Goal: Transaction & Acquisition: Purchase product/service

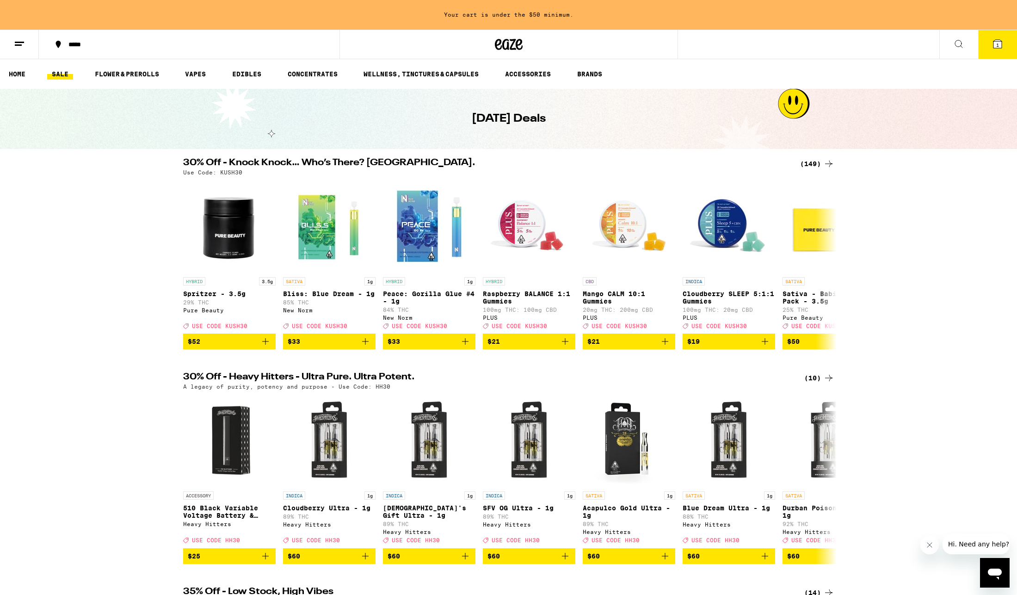
click at [809, 163] on div "(149)" at bounding box center [817, 163] width 34 height 11
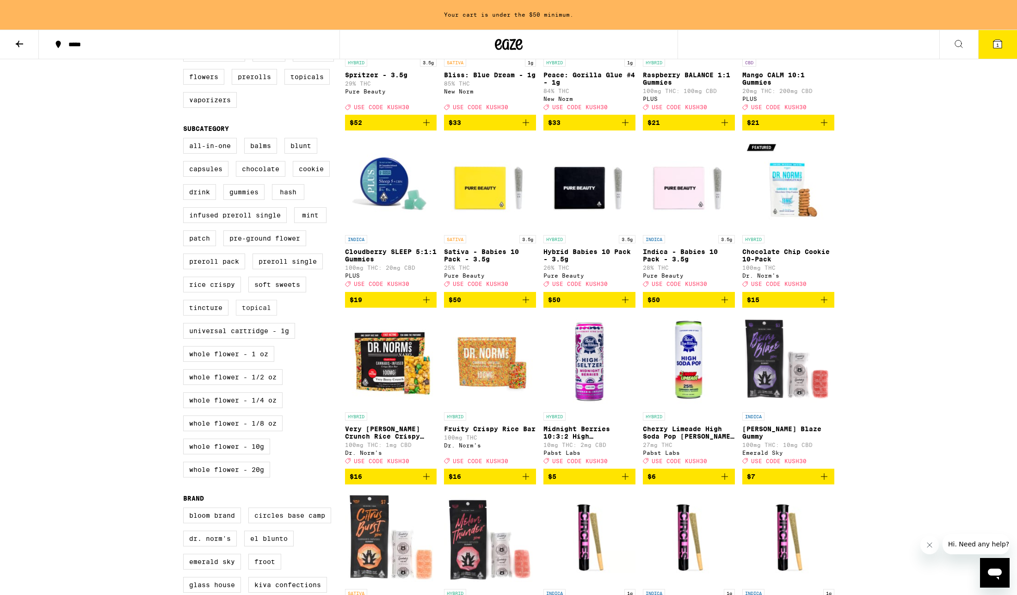
scroll to position [198, 0]
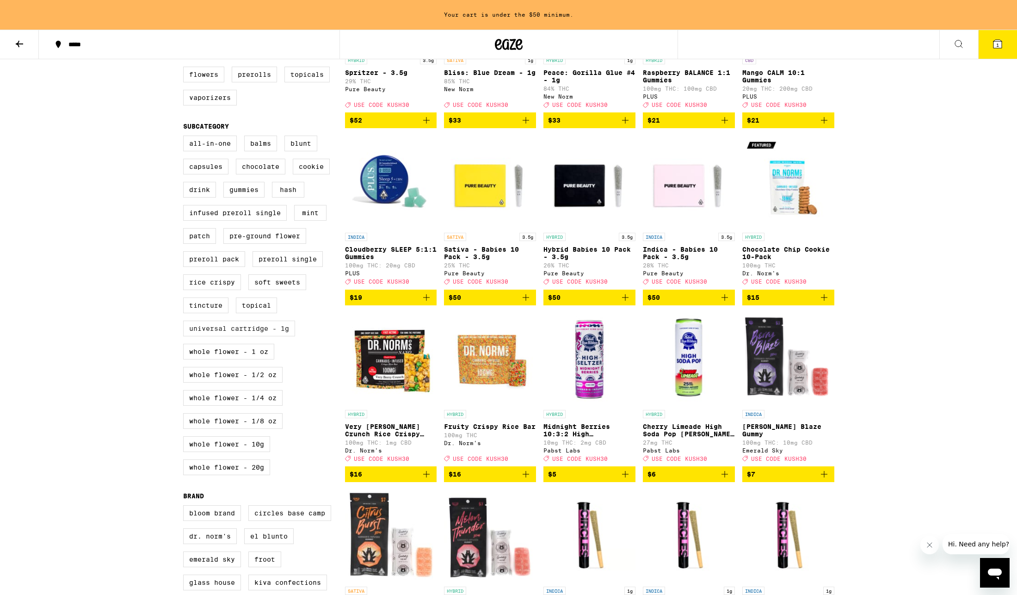
click at [240, 336] on label "Universal Cartridge - 1g" at bounding box center [239, 329] width 112 height 16
click at [186, 137] on input "Universal Cartridge - 1g" at bounding box center [185, 137] width 0 height 0
checkbox input "true"
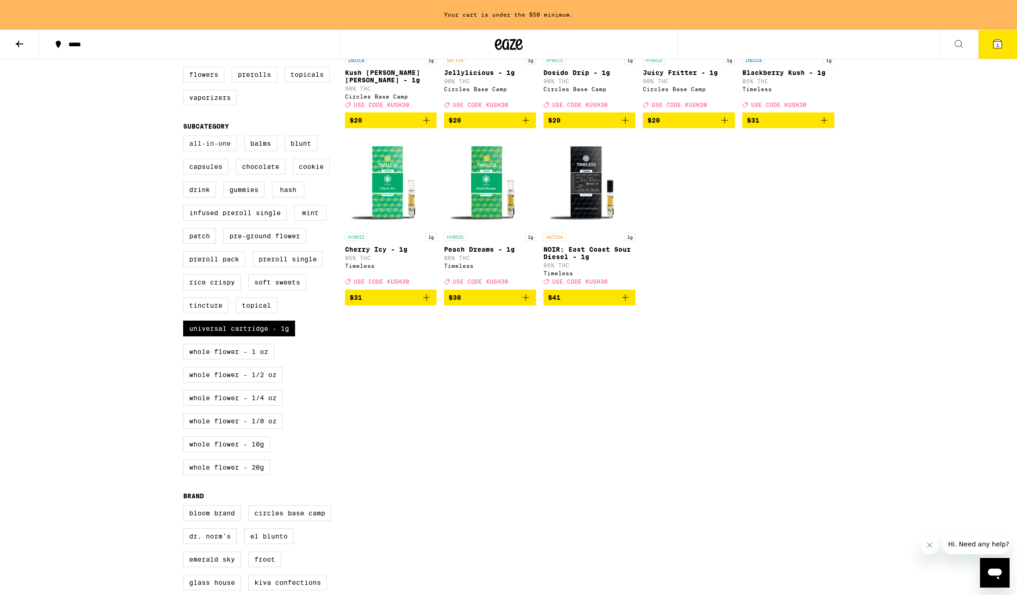
click at [203, 151] on label "All-In-One" at bounding box center [210, 144] width 54 height 16
click at [186, 137] on input "All-In-One" at bounding box center [185, 137] width 0 height 0
checkbox input "true"
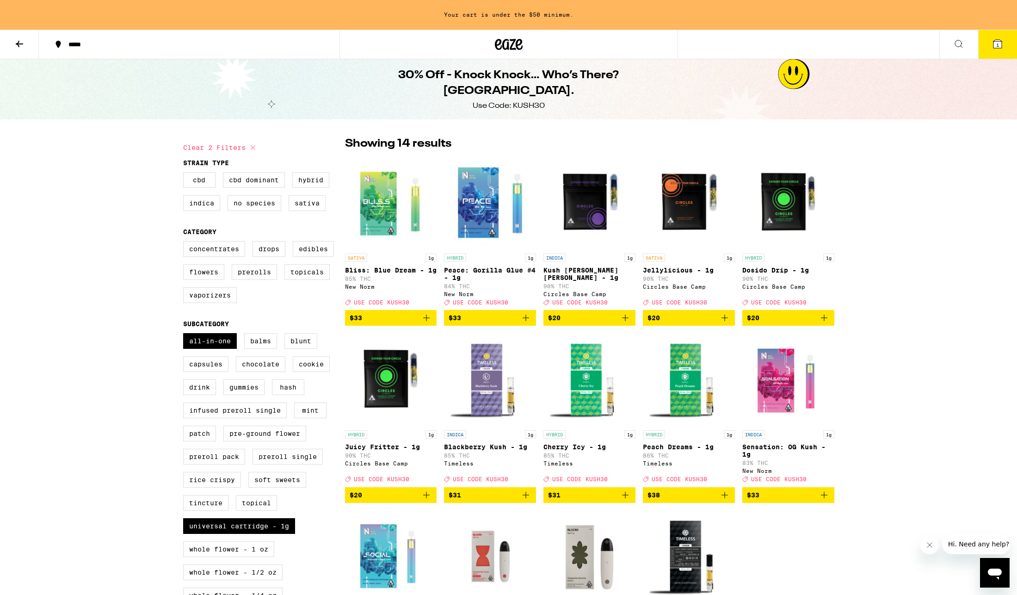
click at [829, 501] on icon "Add to bag" at bounding box center [824, 494] width 11 height 11
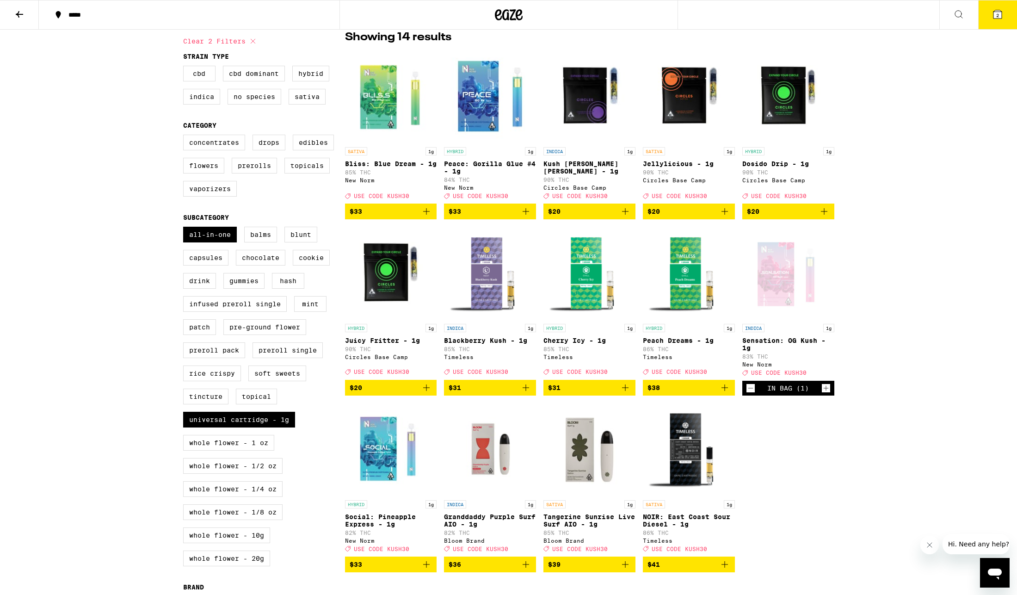
scroll to position [81, 0]
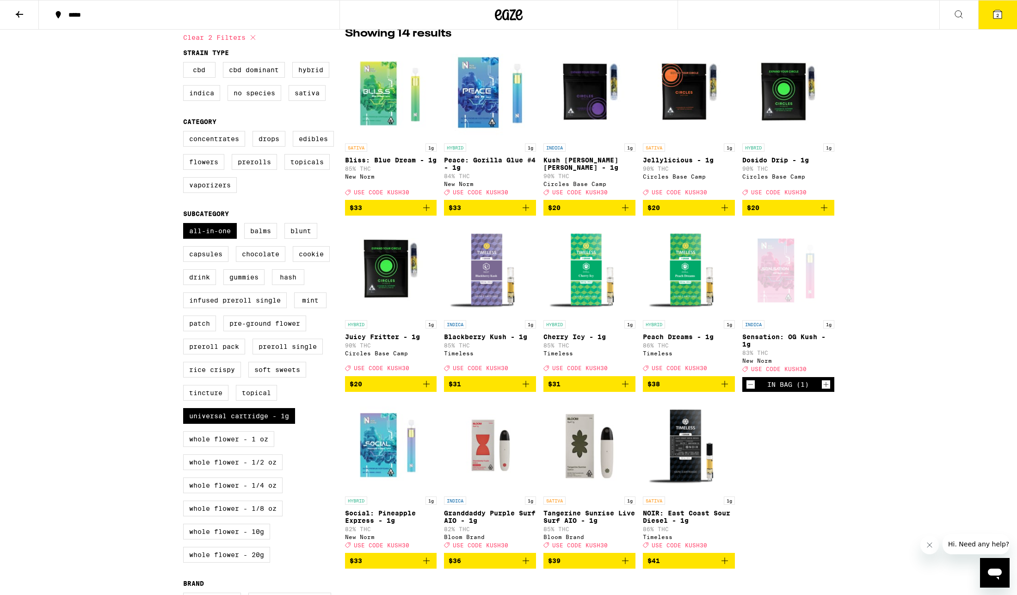
click at [526, 566] on icon "Add to bag" at bounding box center [525, 560] width 11 height 11
click at [625, 566] on icon "Add to bag" at bounding box center [625, 560] width 11 height 11
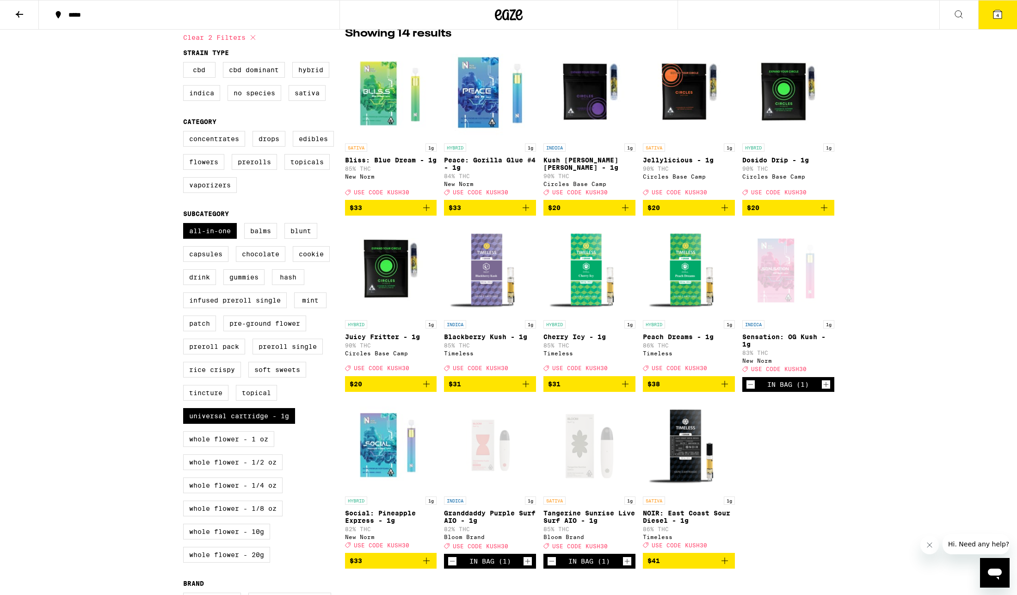
click at [427, 566] on icon "Add to bag" at bounding box center [426, 560] width 11 height 11
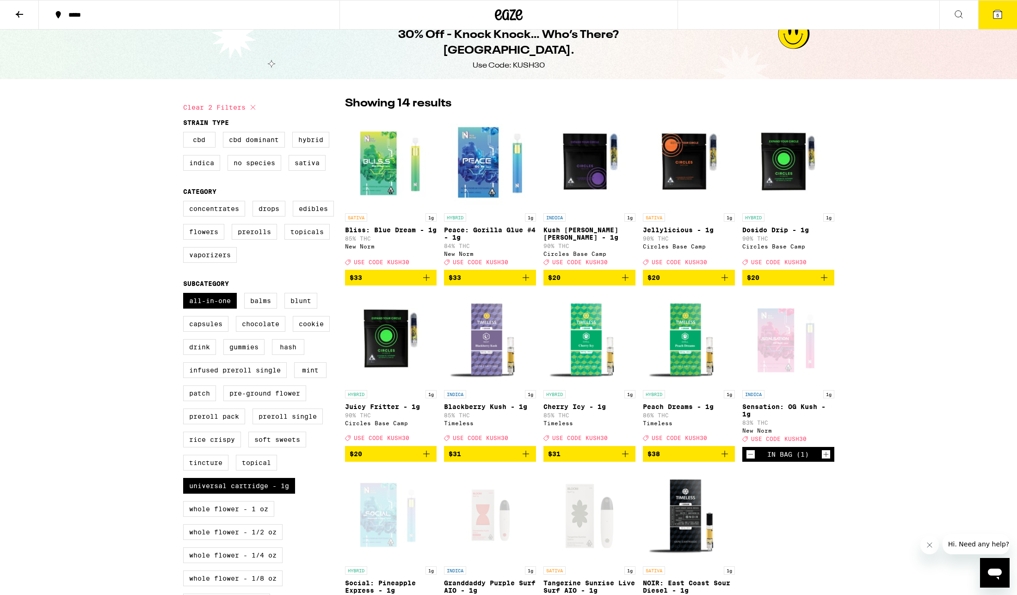
scroll to position [0, 0]
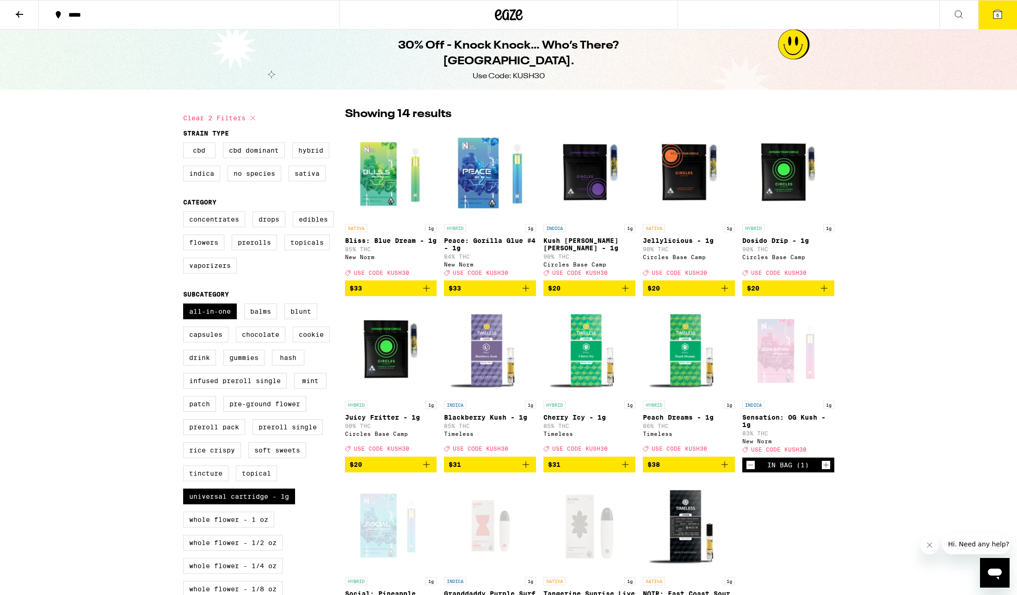
click at [989, 12] on button "5" at bounding box center [998, 14] width 39 height 29
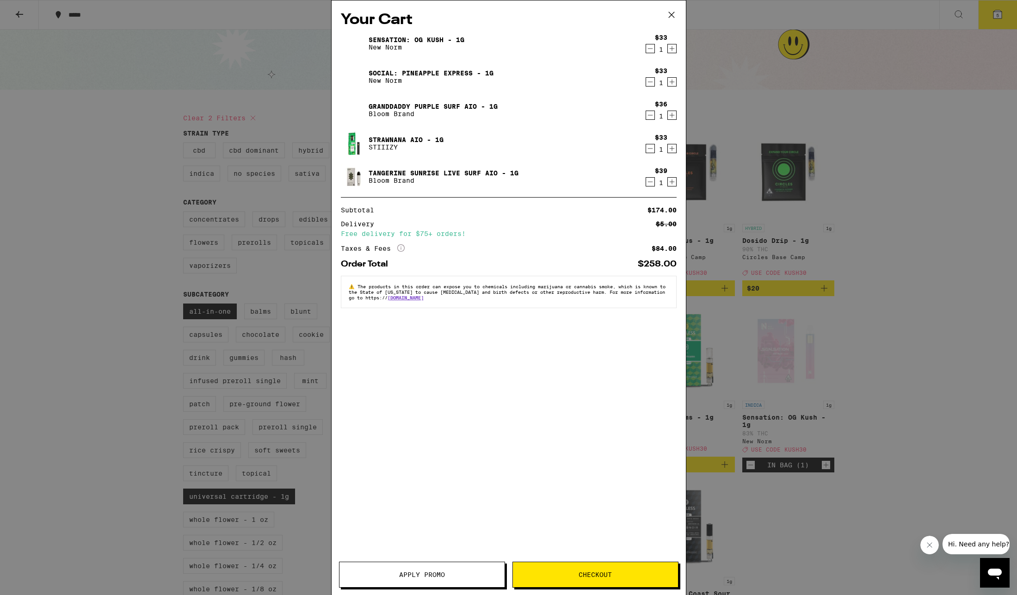
click at [654, 149] on icon "Decrement" at bounding box center [650, 148] width 8 height 11
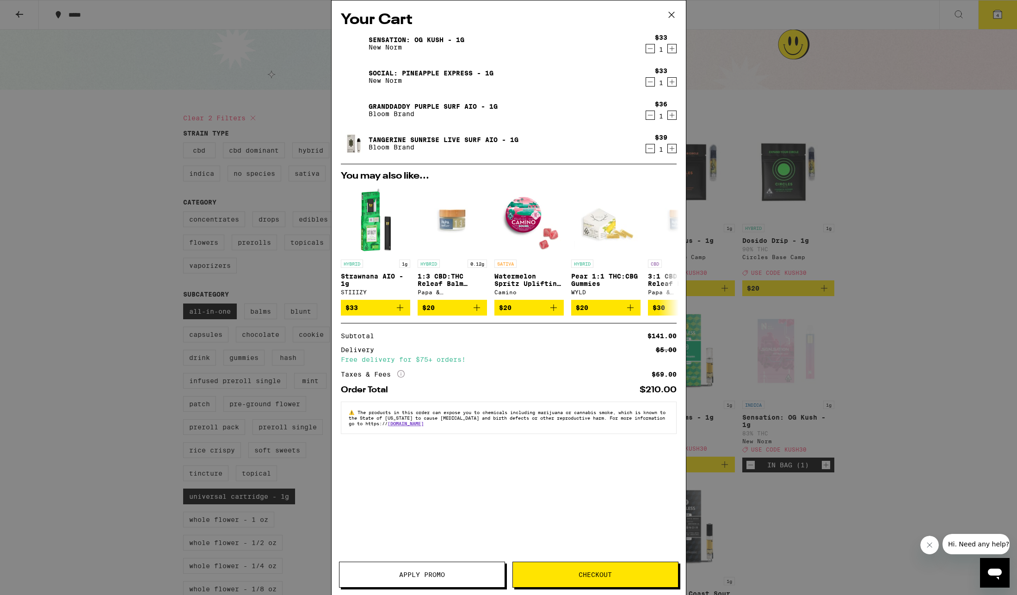
click at [446, 571] on button "Apply Promo" at bounding box center [422, 575] width 166 height 26
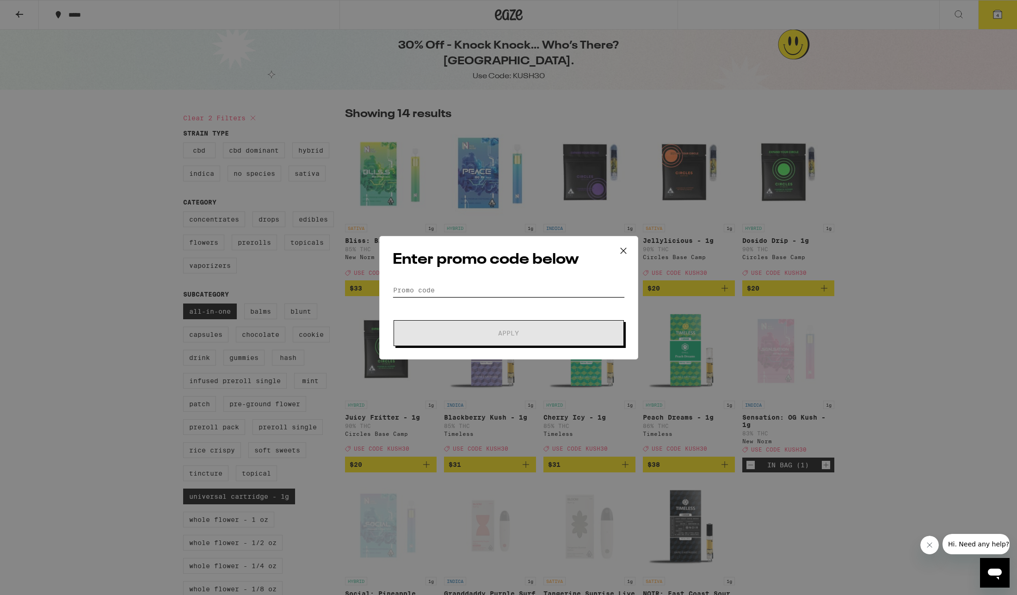
click at [415, 286] on input "Promo Code" at bounding box center [509, 290] width 232 height 14
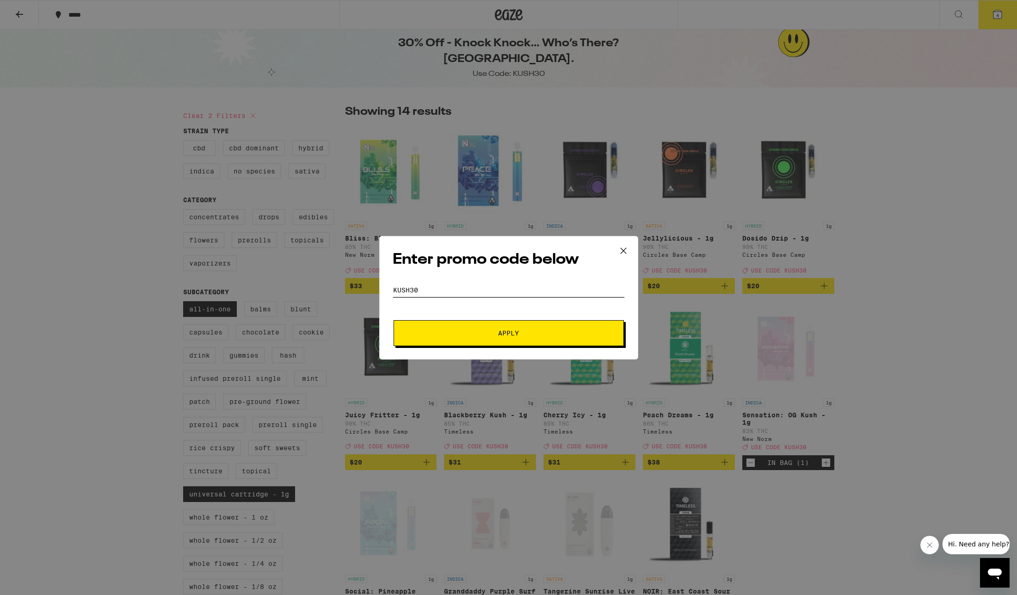
scroll to position [10, 0]
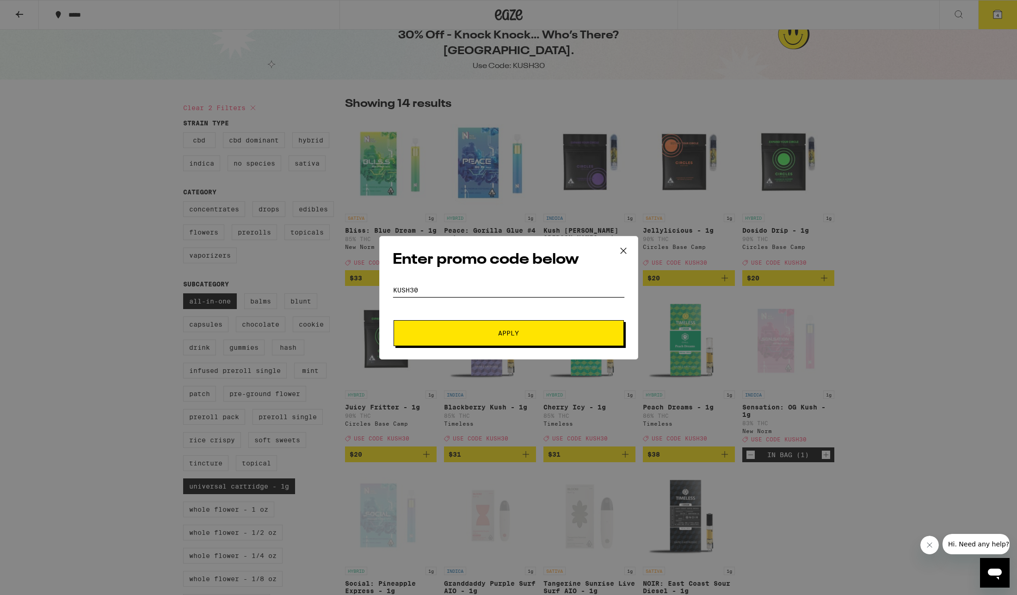
type input "KUSH30"
click at [509, 334] on span "Apply" at bounding box center [508, 333] width 21 height 6
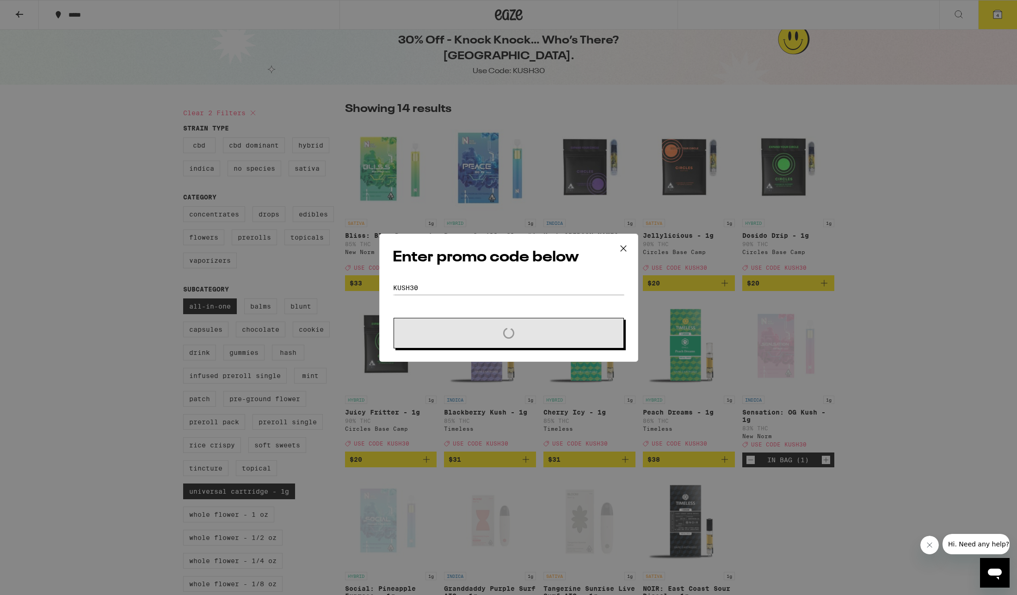
scroll to position [2, 0]
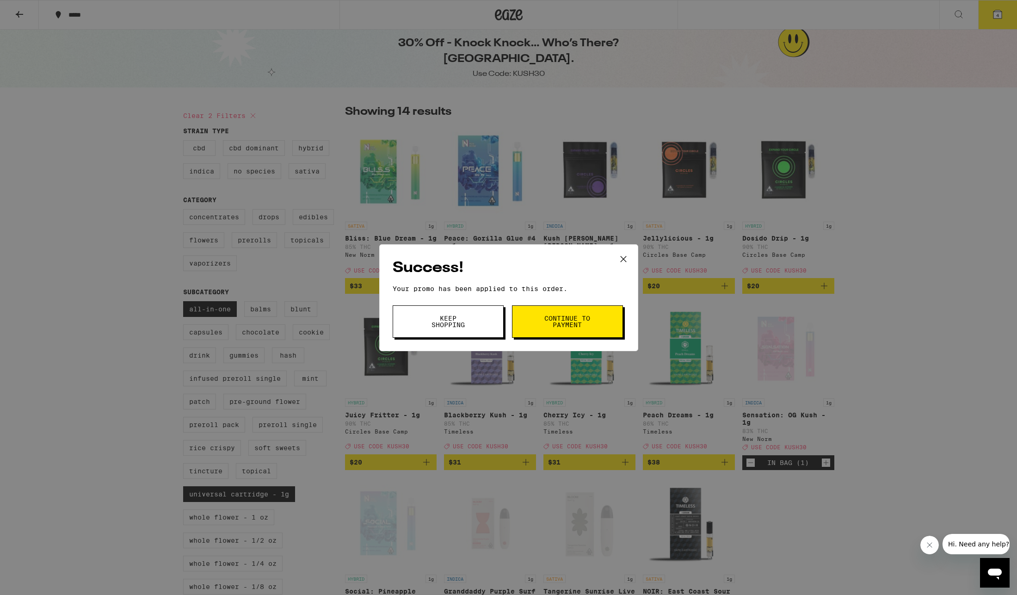
click at [569, 321] on span "Continue to payment" at bounding box center [567, 321] width 47 height 13
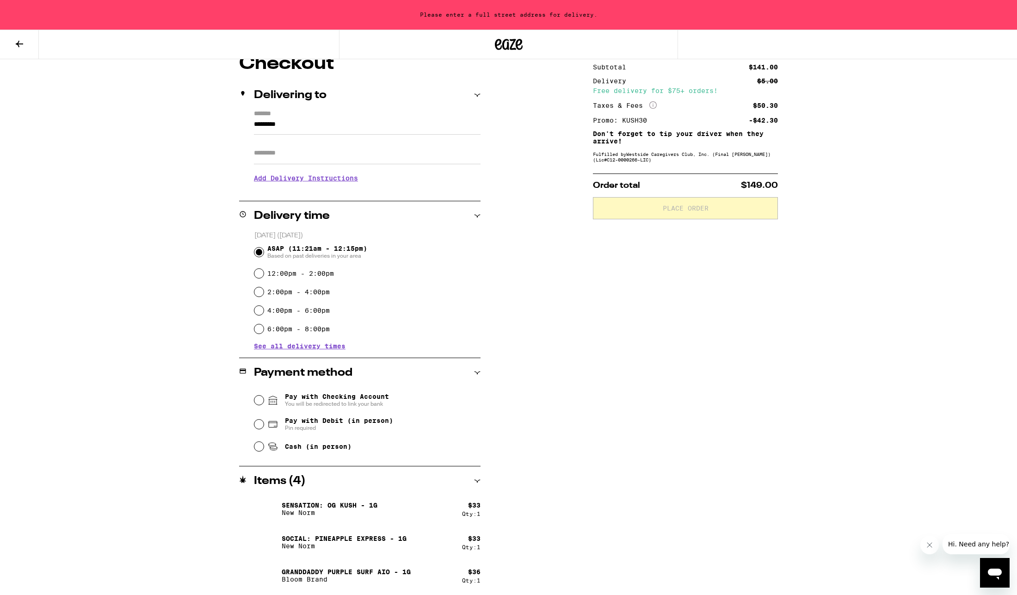
scroll to position [122, 0]
